Goal: Task Accomplishment & Management: Manage account settings

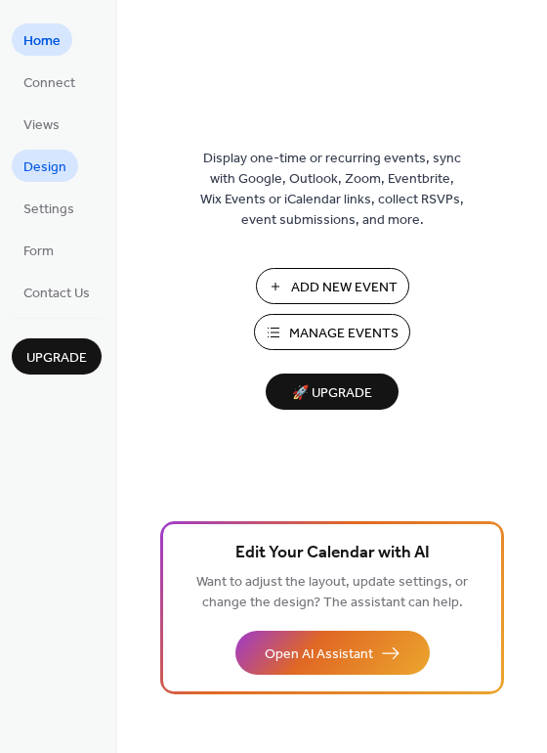
click at [60, 176] on span "Design" at bounding box center [44, 167] width 43 height 21
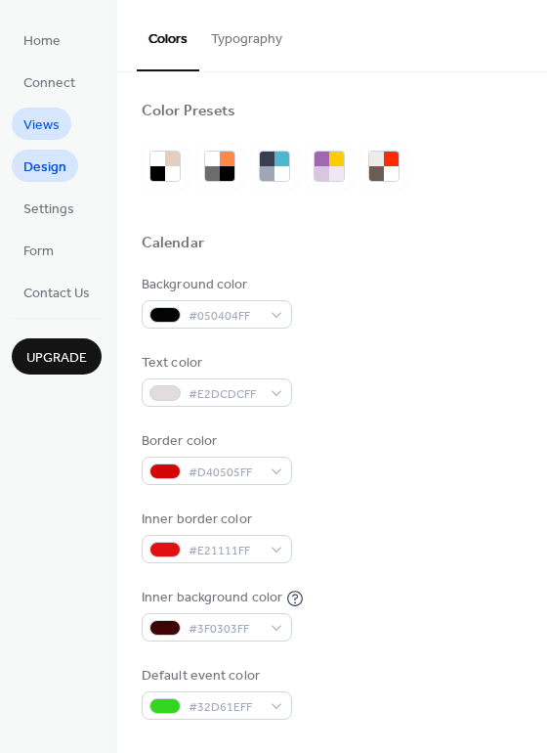
click at [46, 120] on span "Views" at bounding box center [41, 125] width 36 height 21
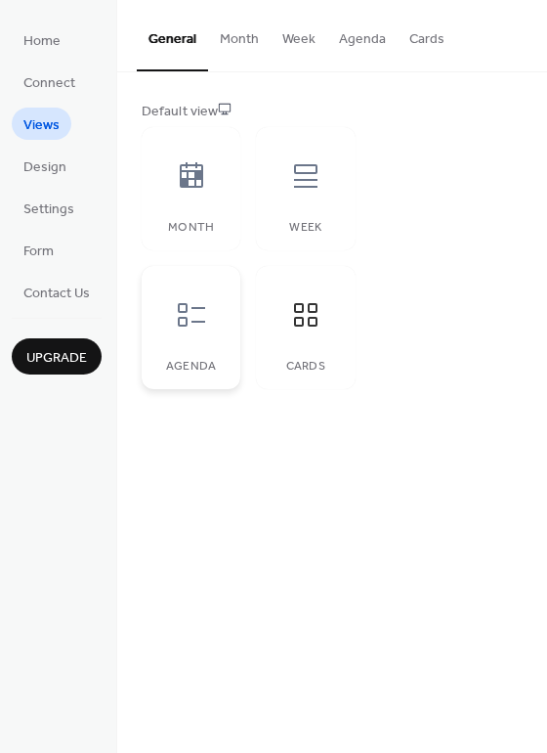
click at [199, 342] on div at bounding box center [191, 314] width 59 height 59
click at [316, 178] on icon at bounding box center [305, 175] width 31 height 31
